Goal: Transaction & Acquisition: Purchase product/service

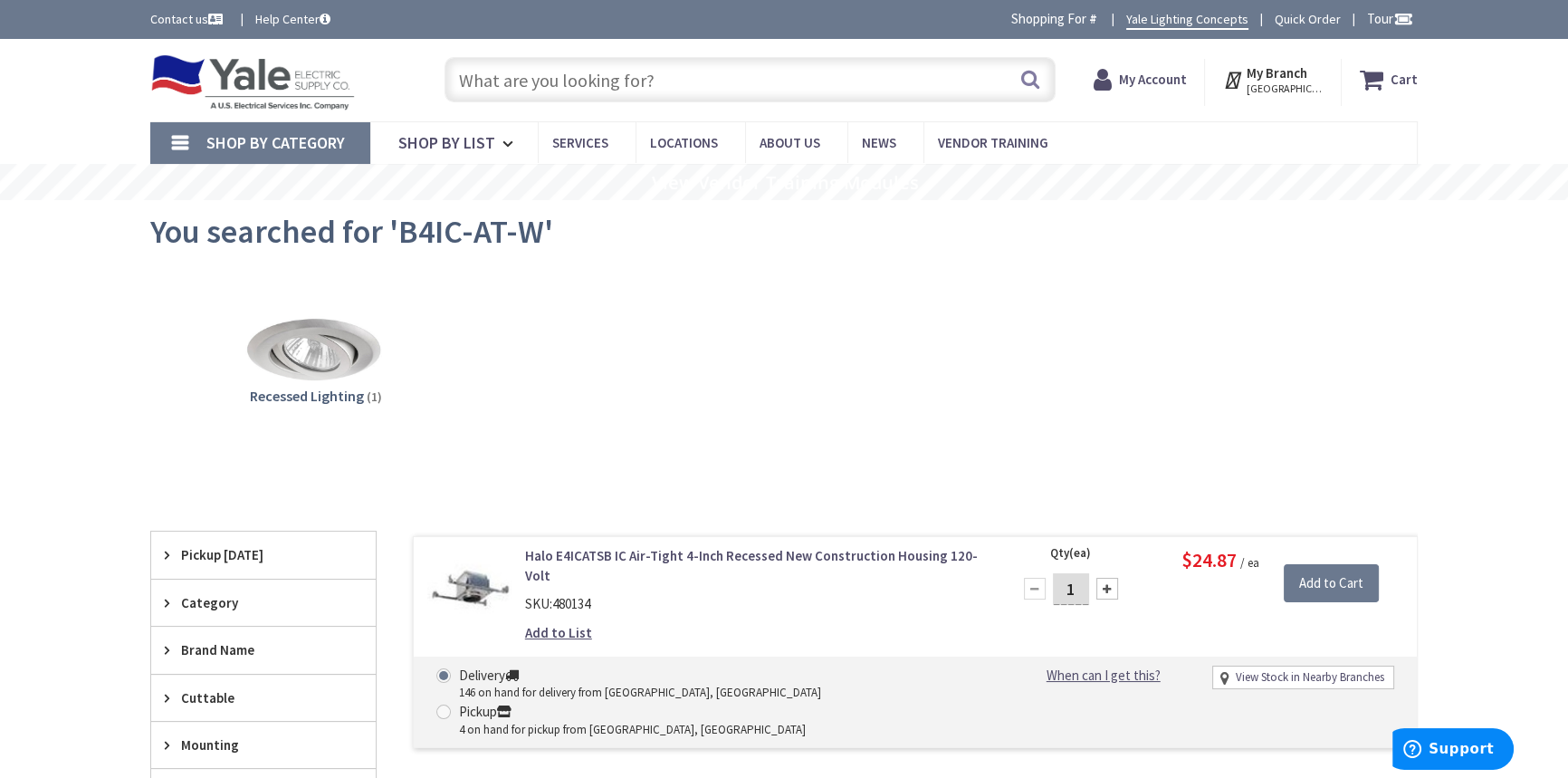
click at [706, 554] on link "Halo E4ICATSB IC Air-Tight 4-Inch Recessed New Construction Housing 120-Volt" at bounding box center [755, 565] width 460 height 39
